Goal: Find specific page/section: Find specific page/section

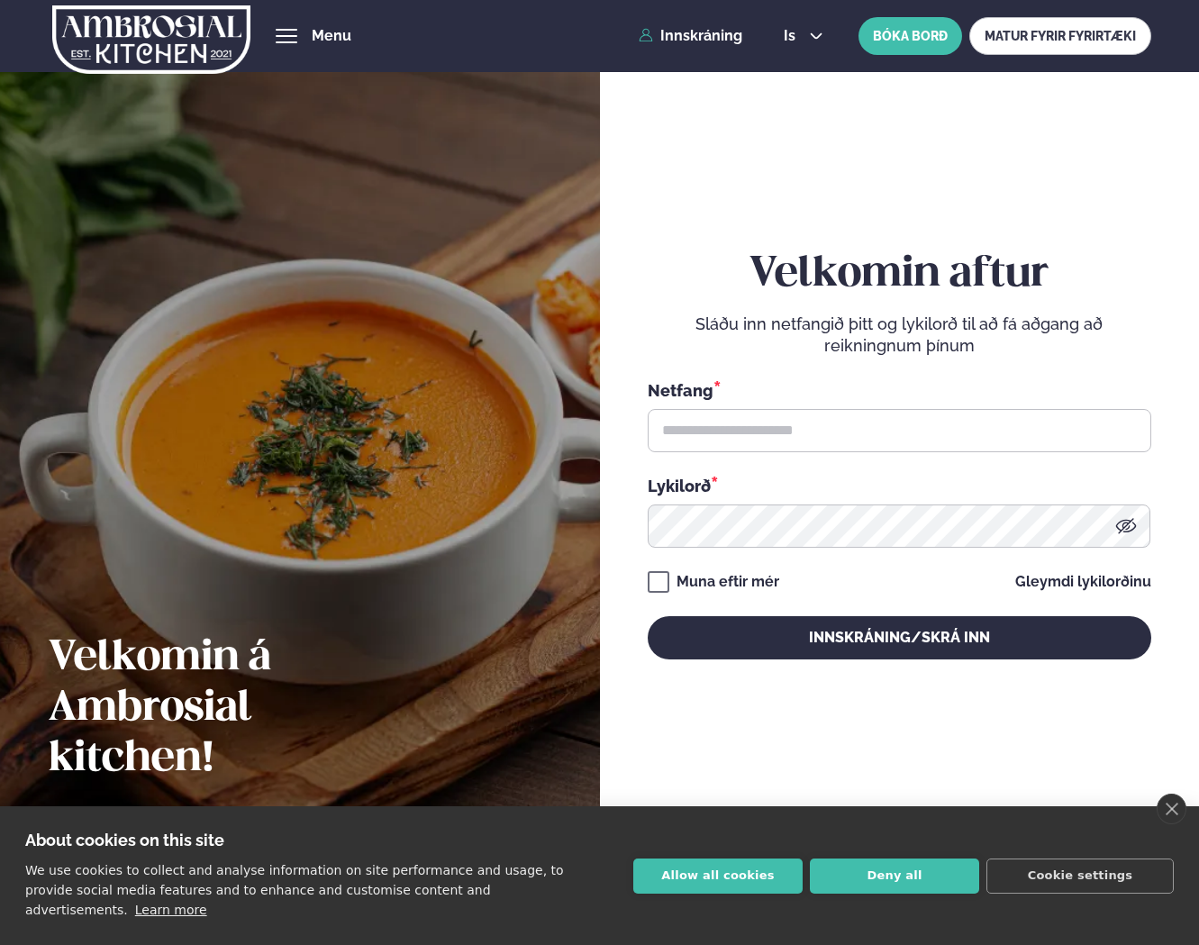
click at [297, 38] on button "hamburger" at bounding box center [287, 36] width 22 height 22
click at [297, 30] on button "hamburger" at bounding box center [287, 36] width 22 height 22
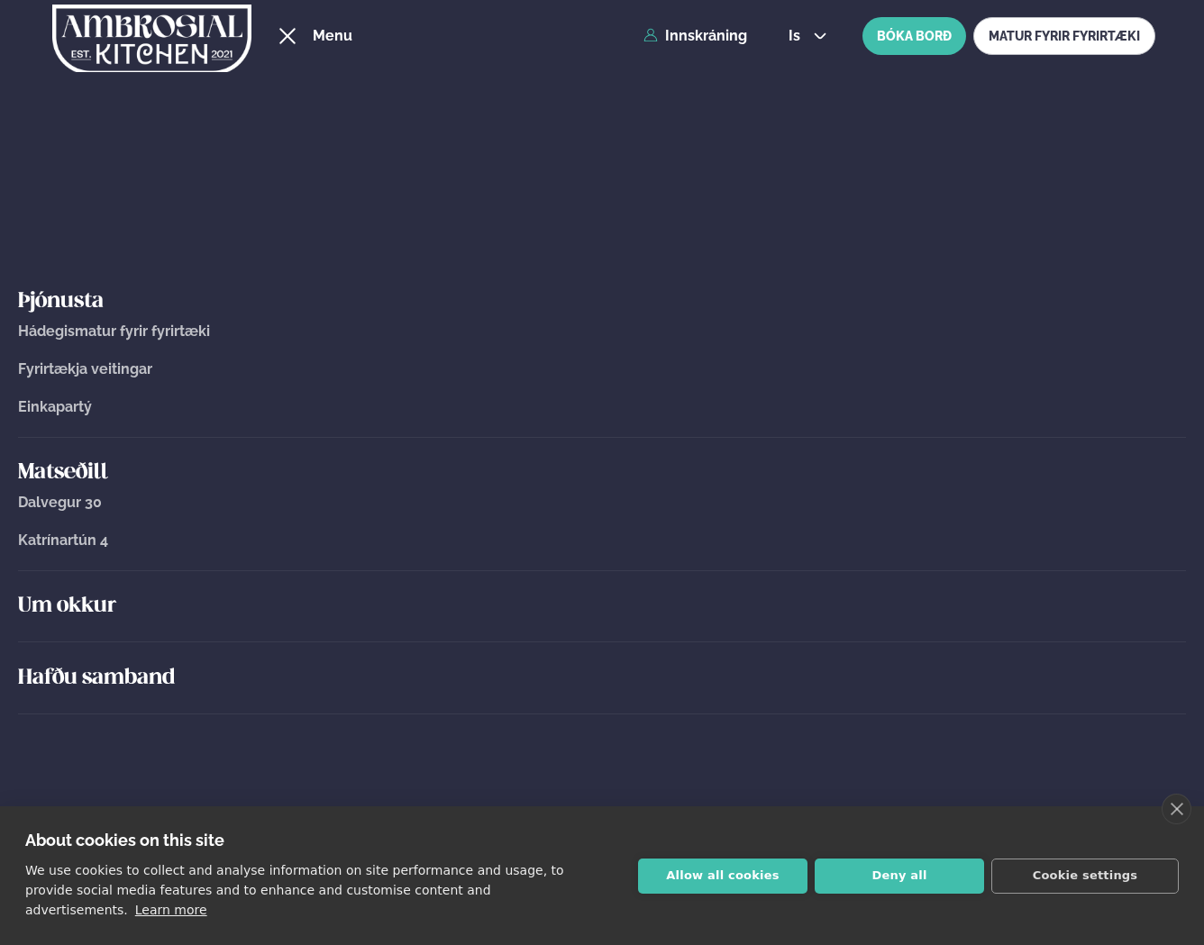
click at [59, 541] on span "Katrínartún 4" at bounding box center [63, 540] width 90 height 17
